Goal: Task Accomplishment & Management: Manage account settings

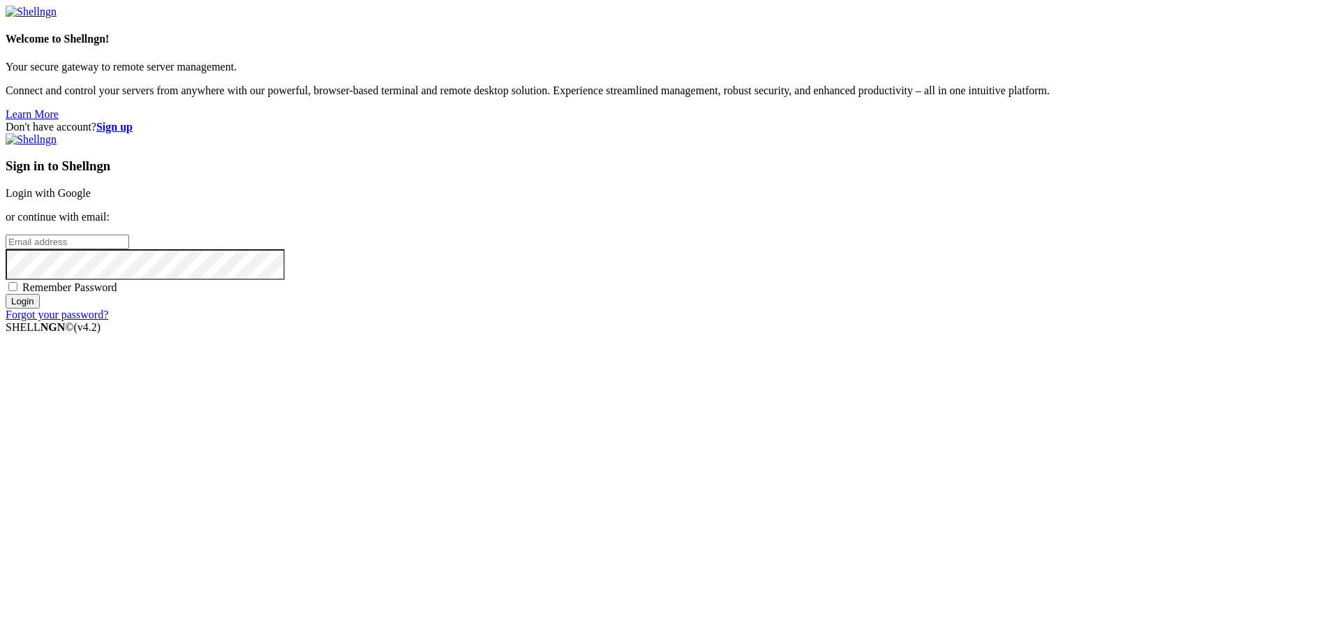
click at [91, 199] on link "Login with Google" at bounding box center [48, 193] width 85 height 12
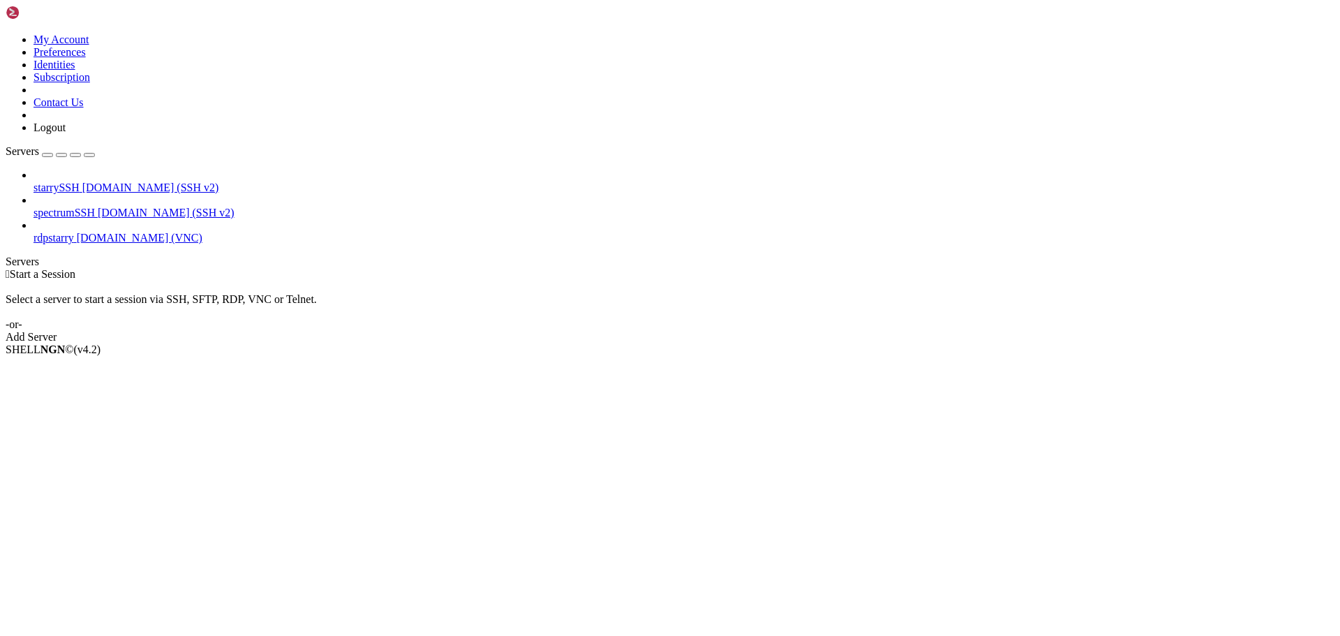
click at [74, 232] on span "rdpstarry" at bounding box center [54, 238] width 40 height 12
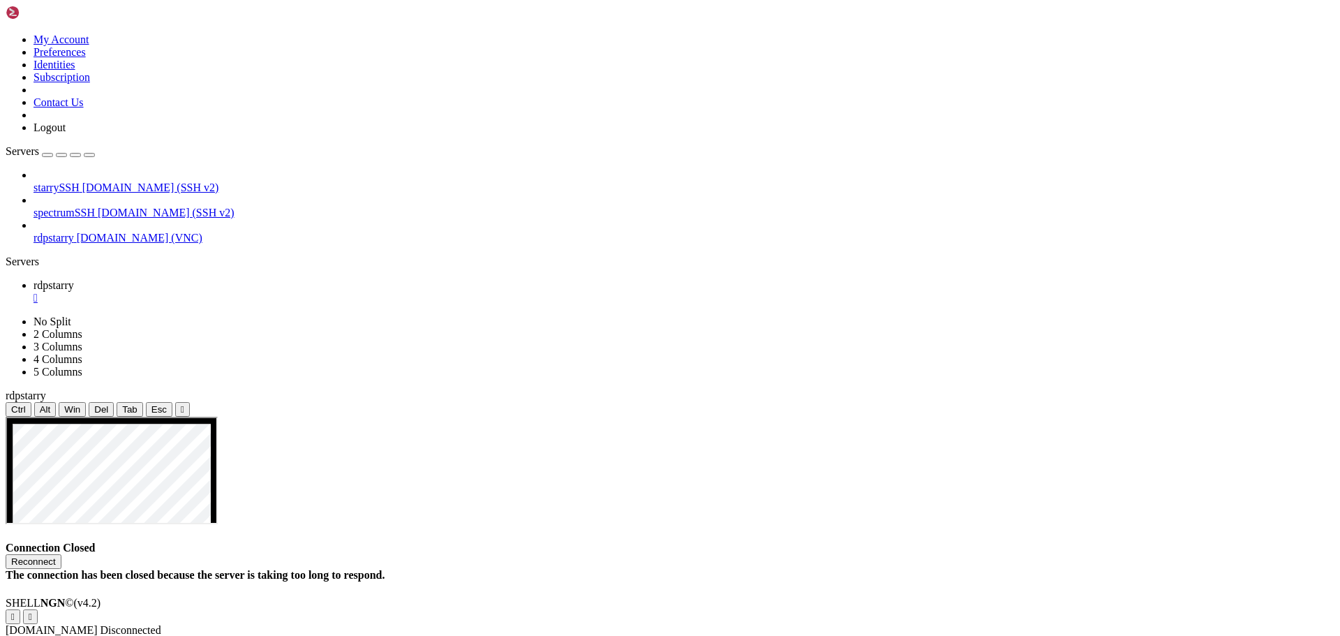
click at [61, 554] on button "Reconnect" at bounding box center [34, 561] width 56 height 15
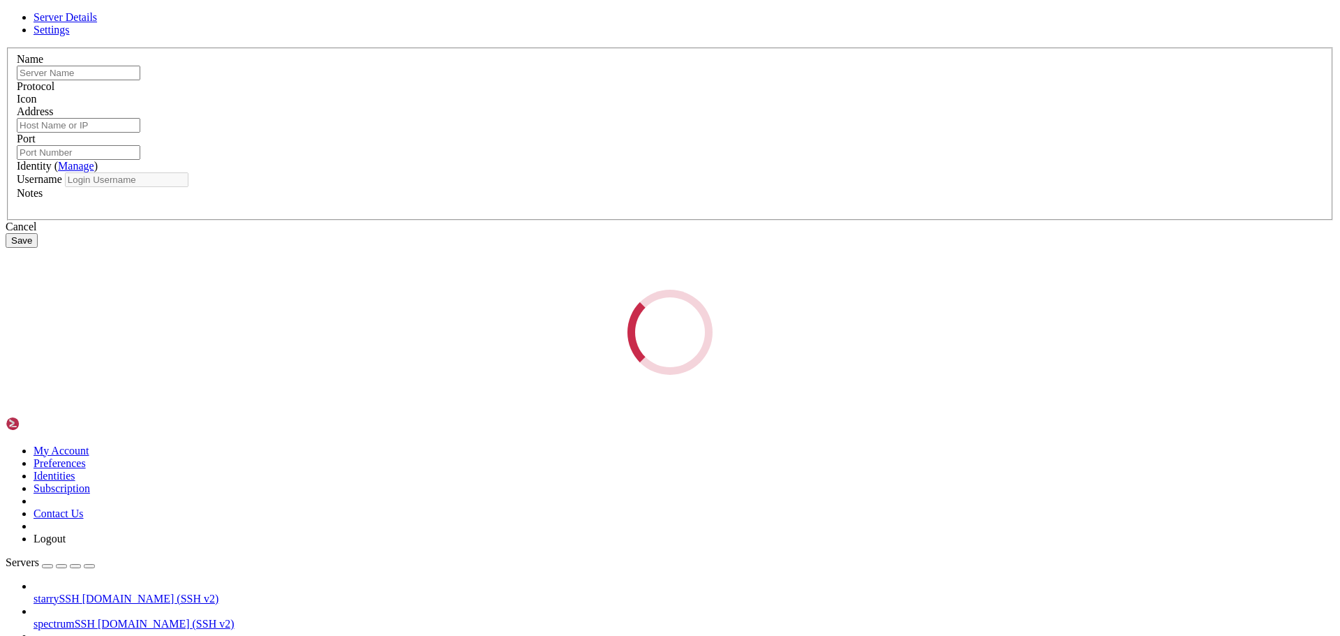
type input "rdpstarry"
type input "[DOMAIN_NAME]"
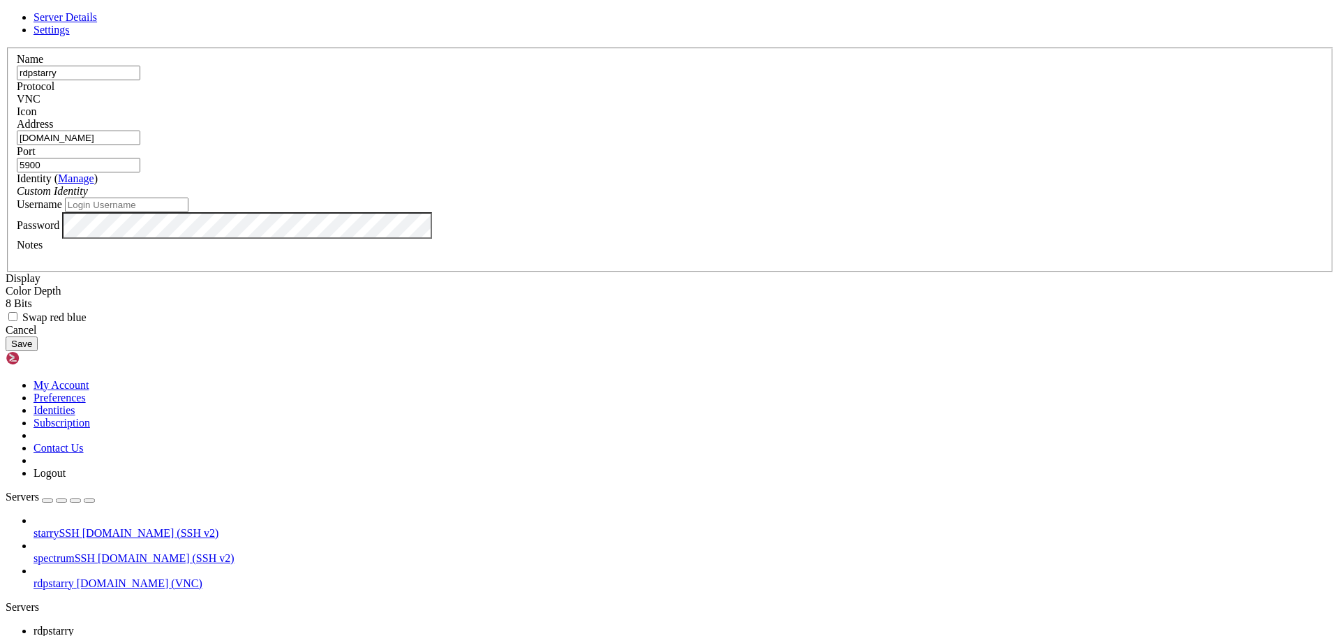
click at [140, 172] on input "5900" at bounding box center [79, 165] width 124 height 15
click at [750, 105] on div "VNC" at bounding box center [670, 99] width 1307 height 13
click at [736, 105] on div "VNC" at bounding box center [670, 99] width 1307 height 13
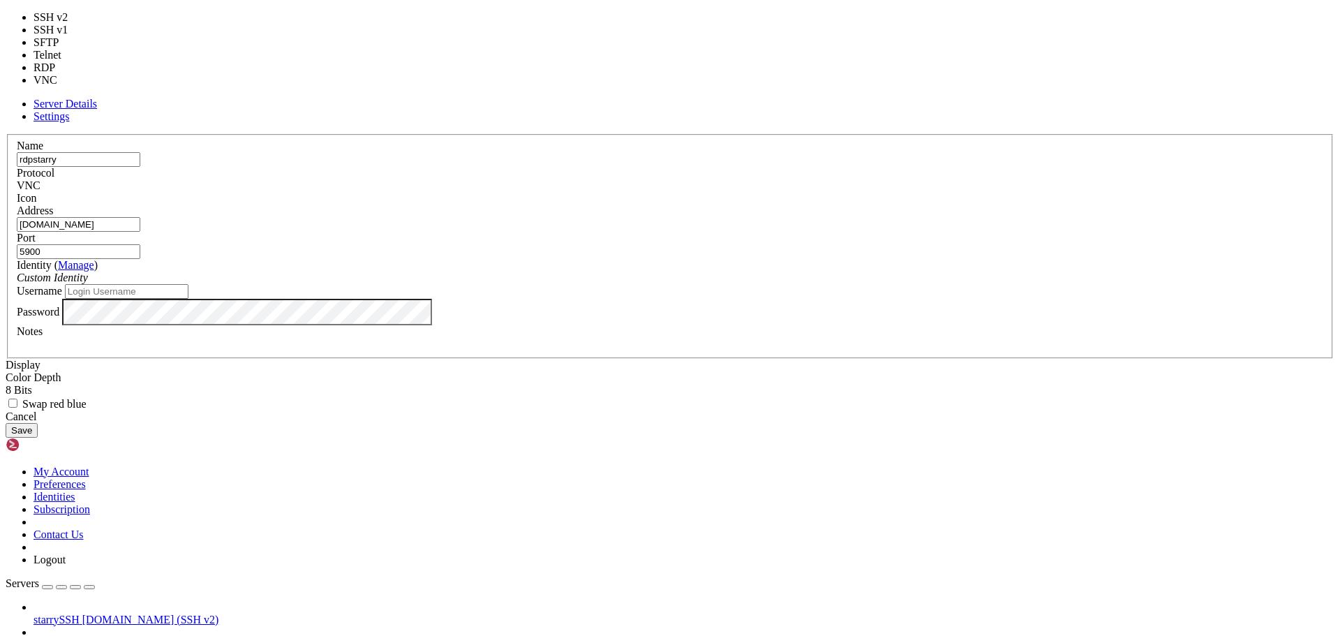
type input "3389"
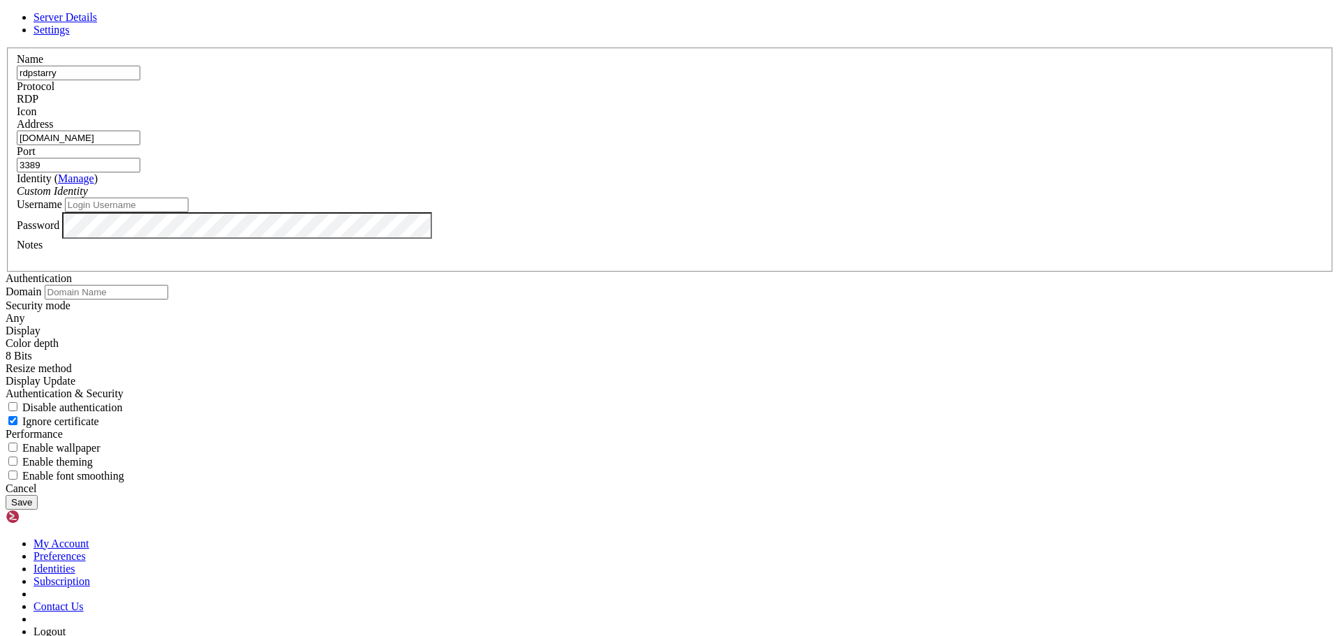
click at [750, 105] on div "RDP" at bounding box center [670, 99] width 1307 height 13
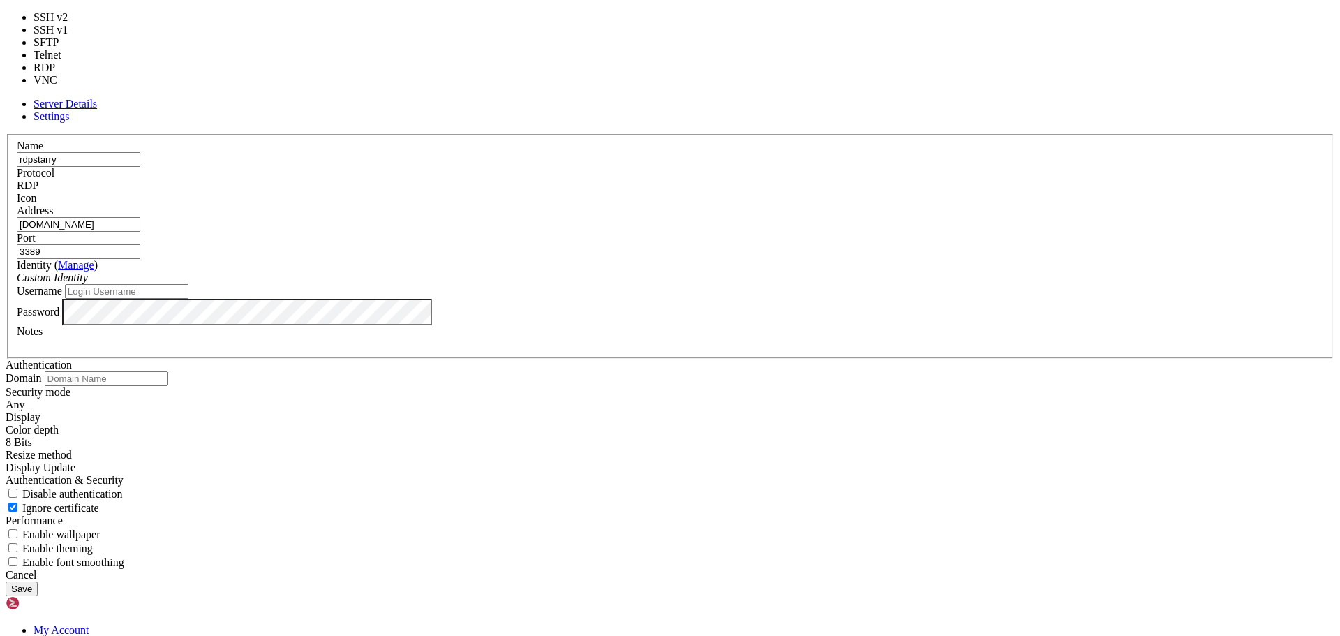
click at [841, 477] on div "Name rdpstarry Protocol RDP Icon Address [DOMAIN_NAME] Port 3389 ( )" at bounding box center [670, 351] width 1329 height 435
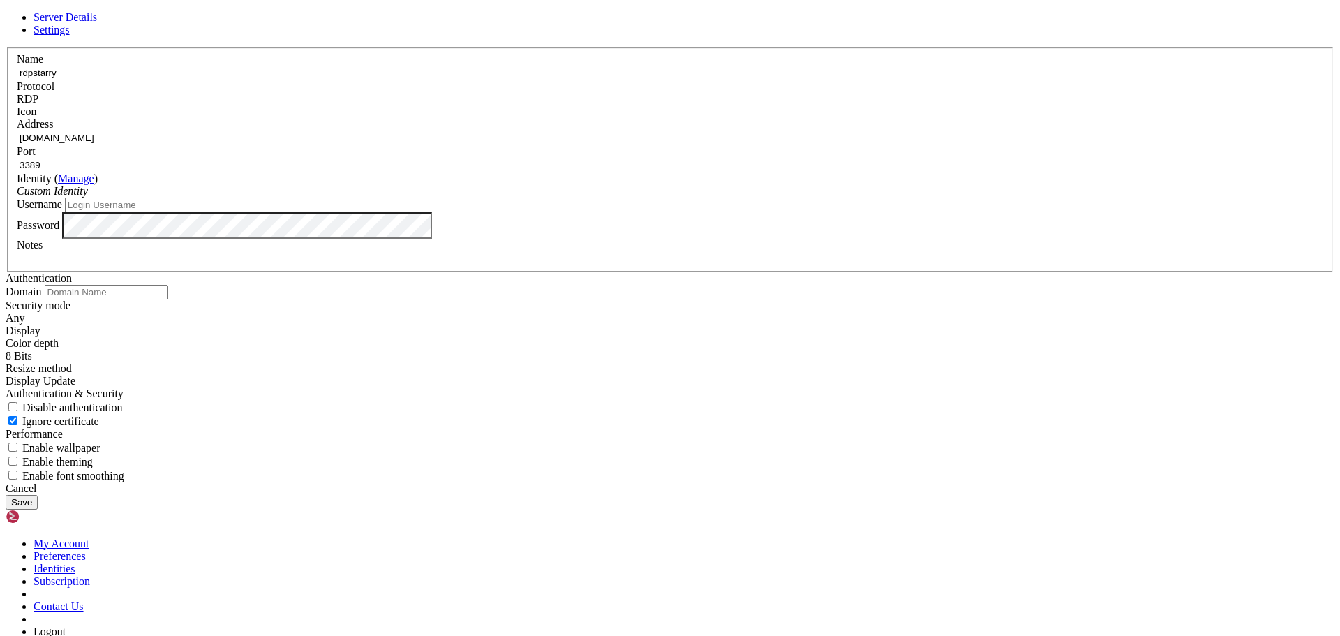
click at [38, 495] on button "Save" at bounding box center [22, 502] width 32 height 15
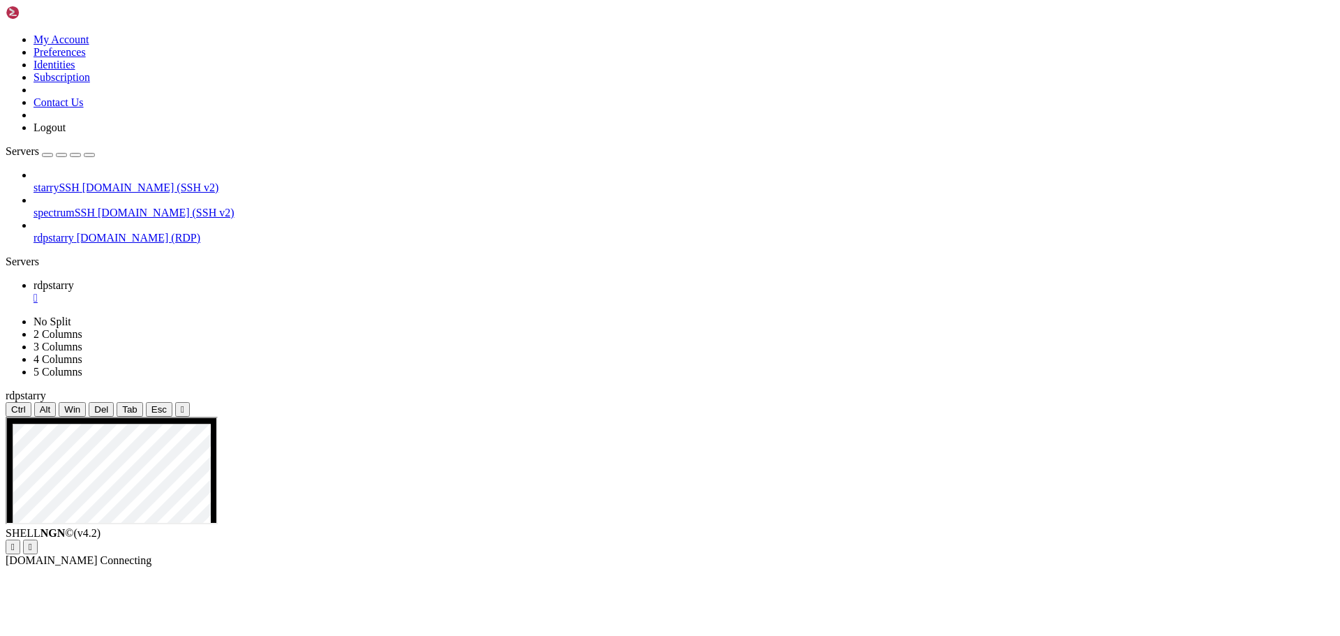
click at [253, 292] on div "" at bounding box center [684, 298] width 1301 height 13
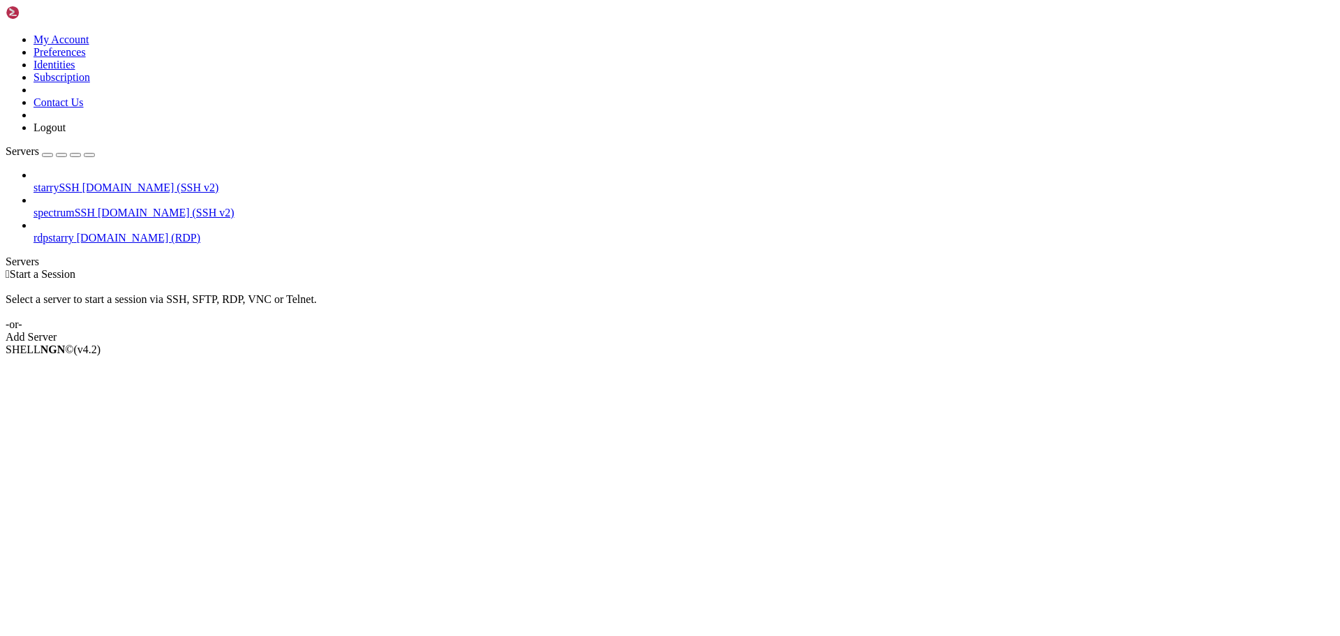
click at [130, 232] on link "rdpstarry [DOMAIN_NAME] (RDP)" at bounding box center [684, 238] width 1301 height 13
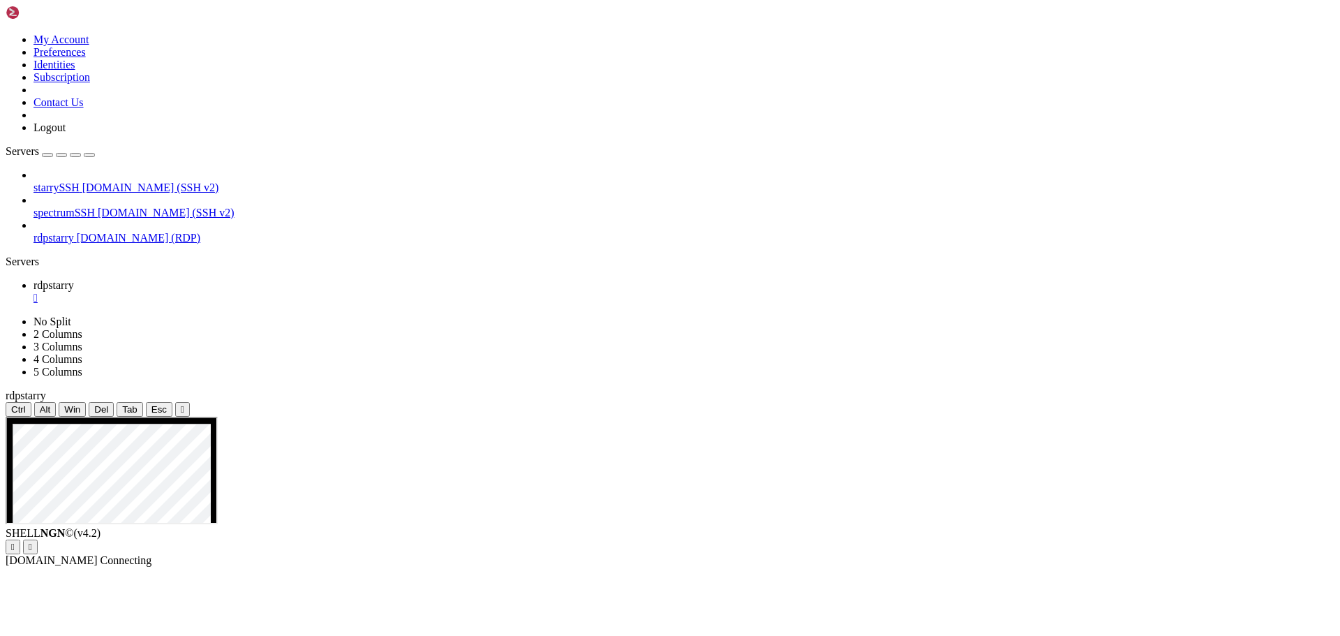
click at [255, 292] on div "" at bounding box center [684, 298] width 1301 height 13
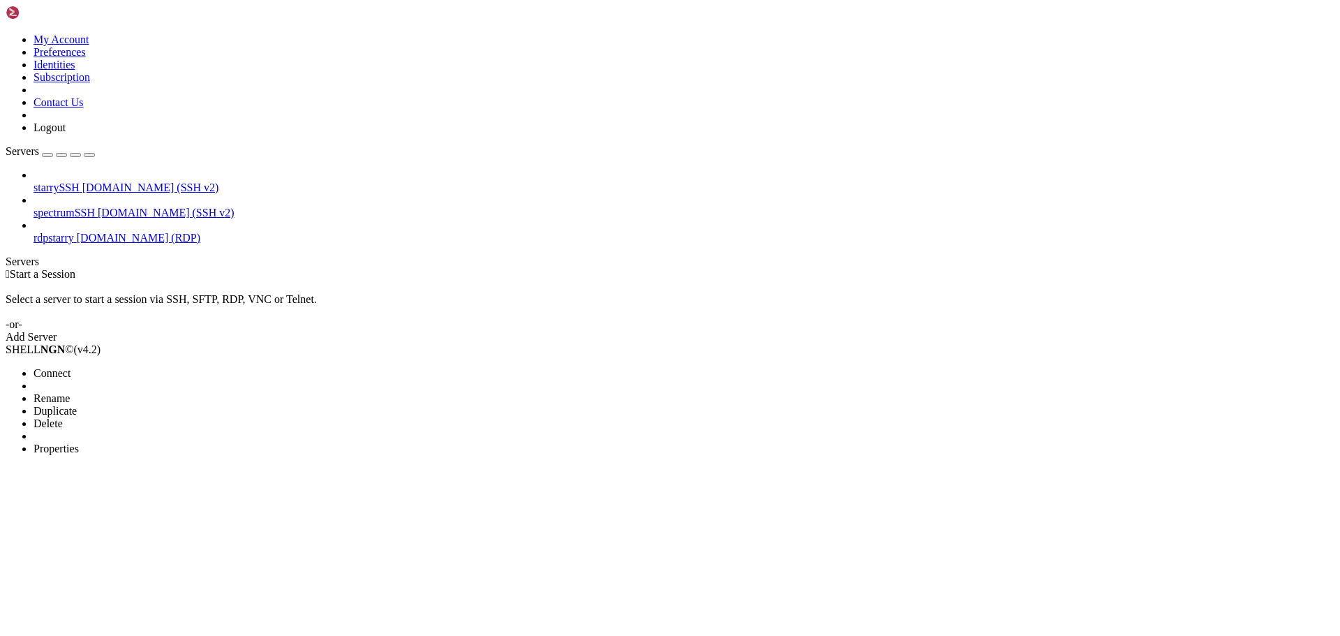
click at [161, 367] on ul "Connect Open SFTP New Server New Folder Rename Duplicate Delete Properties" at bounding box center [83, 411] width 155 height 88
click at [161, 443] on li "Properties" at bounding box center [97, 449] width 127 height 13
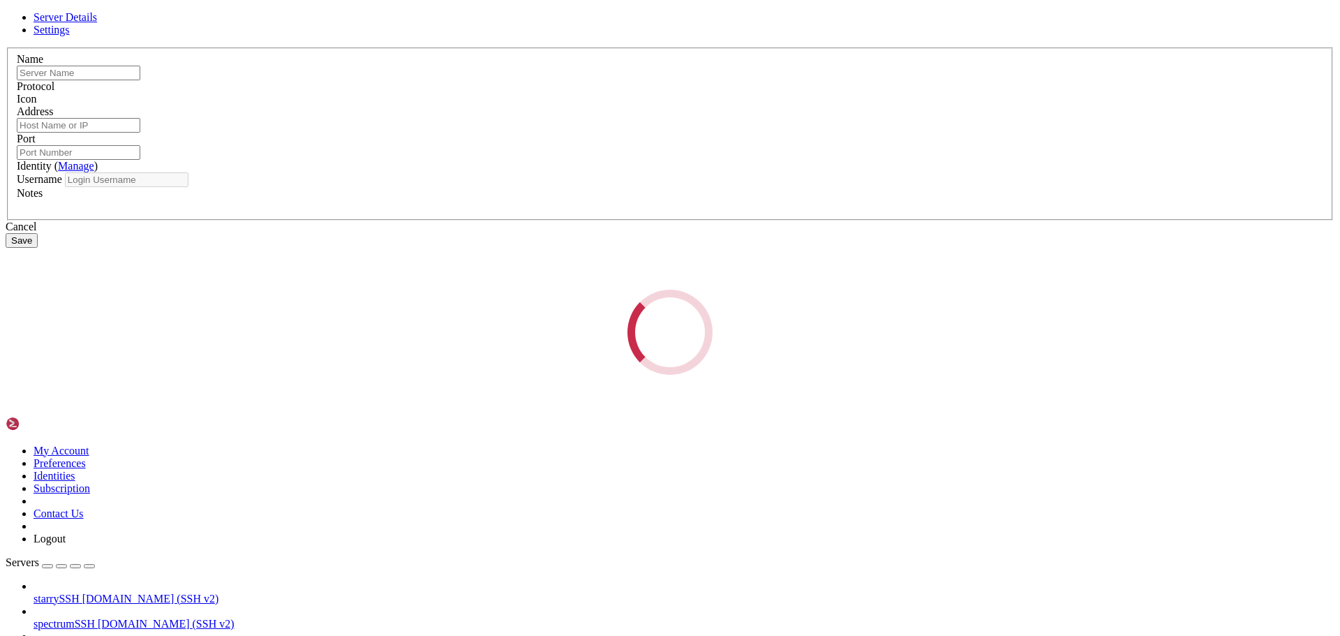
type input "rdpstarry"
type input "[DOMAIN_NAME]"
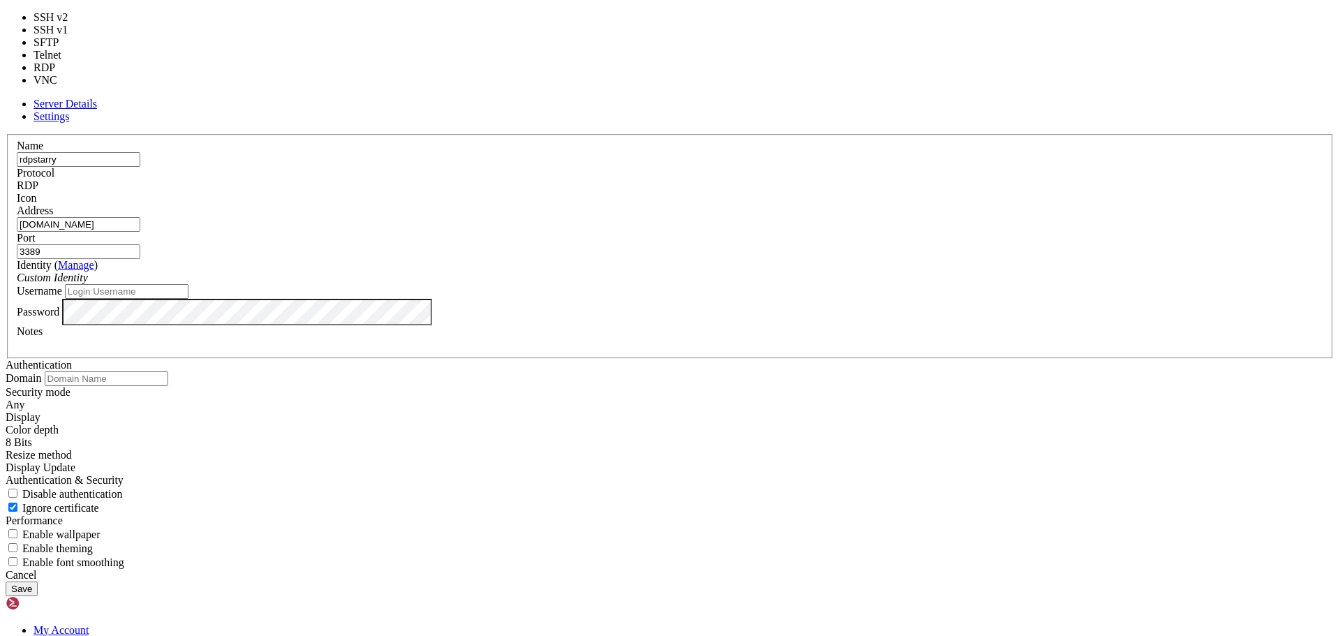
click at [760, 191] on div "RDP" at bounding box center [670, 185] width 1307 height 13
type input "5900"
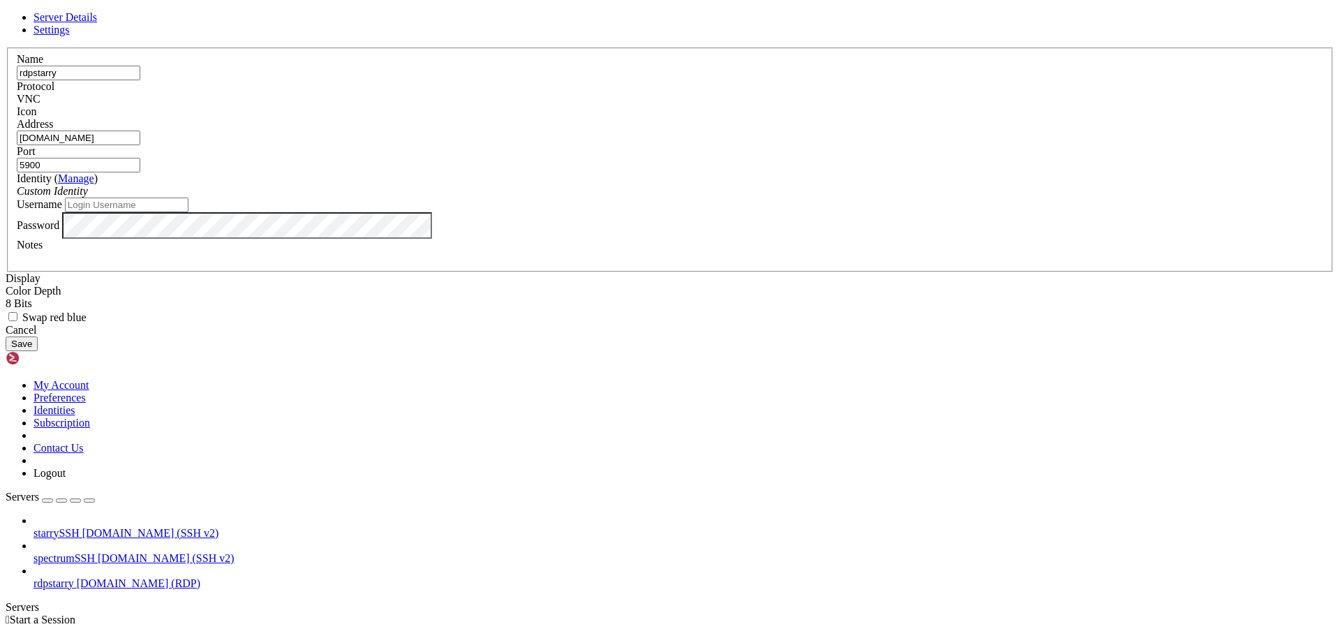
click at [70, 36] on span "Settings" at bounding box center [52, 30] width 36 height 12
click at [97, 23] on link "Server Details" at bounding box center [66, 17] width 64 height 12
click at [70, 36] on span "Settings" at bounding box center [52, 30] width 36 height 12
click at [532, 297] on div "8 Bits" at bounding box center [670, 303] width 1329 height 13
click at [97, 23] on span "Server Details" at bounding box center [66, 17] width 64 height 12
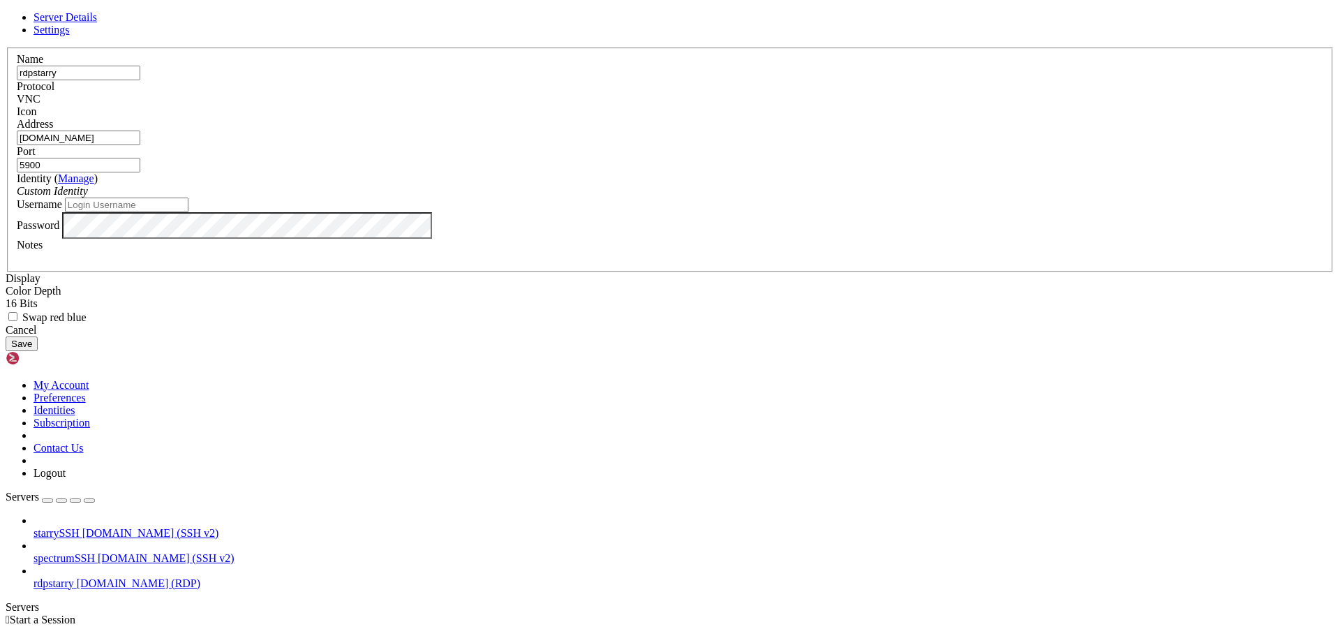
click at [70, 36] on span "Settings" at bounding box center [52, 30] width 36 height 12
click at [537, 297] on div "16 Bits" at bounding box center [670, 303] width 1329 height 13
click at [97, 23] on link "Server Details" at bounding box center [66, 17] width 64 height 12
click at [97, 23] on span "Server Details" at bounding box center [66, 17] width 64 height 12
click at [38, 351] on button "Save" at bounding box center [22, 343] width 32 height 15
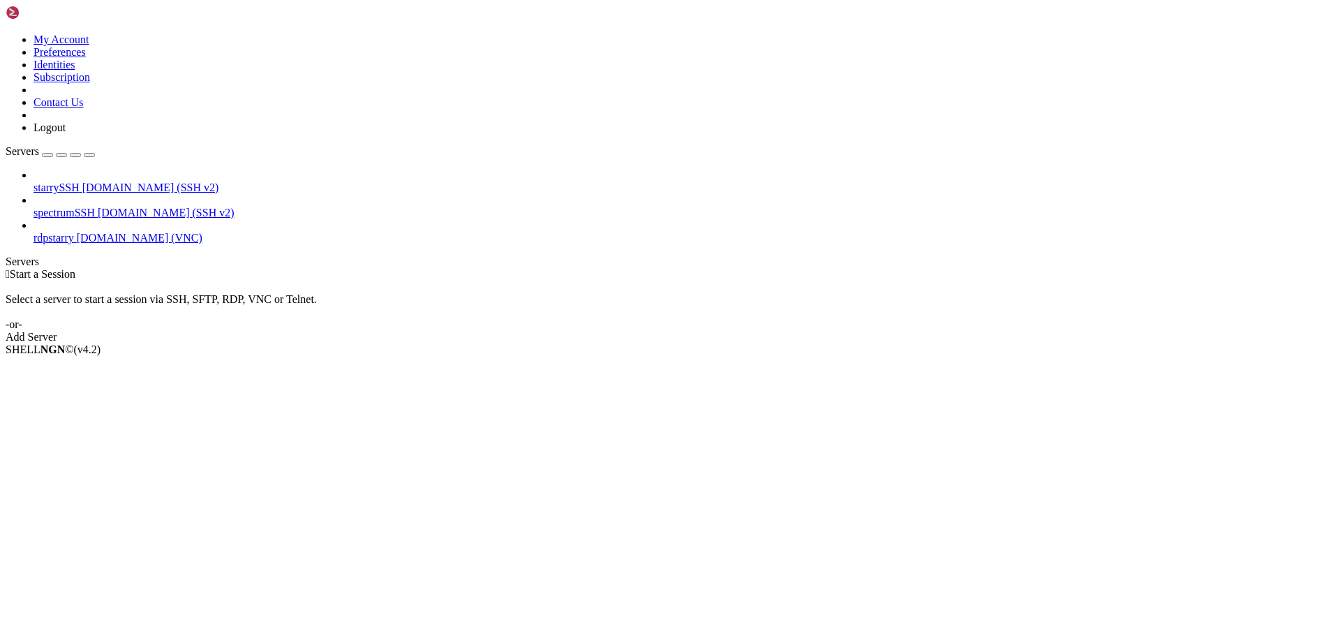
click at [116, 232] on span "[DOMAIN_NAME] (VNC)" at bounding box center [140, 238] width 126 height 12
